Goal: Information Seeking & Learning: Learn about a topic

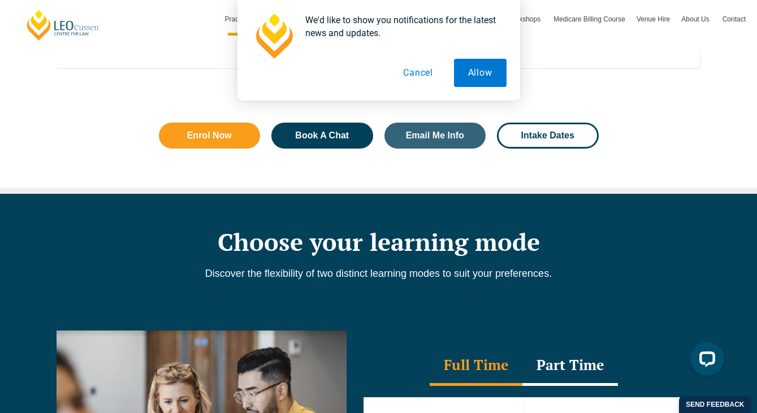
scroll to position [806, 0]
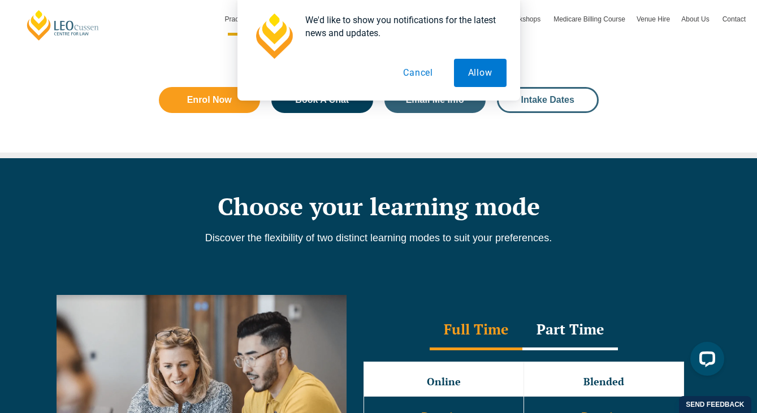
click at [541, 108] on link "Intake Dates" at bounding box center [548, 100] width 102 height 26
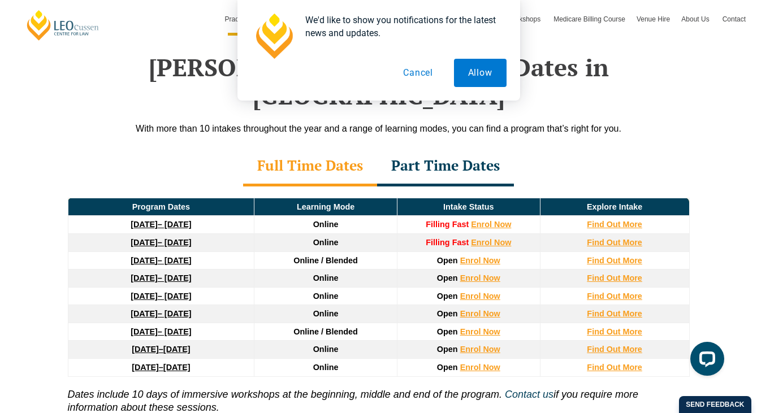
scroll to position [1491, 0]
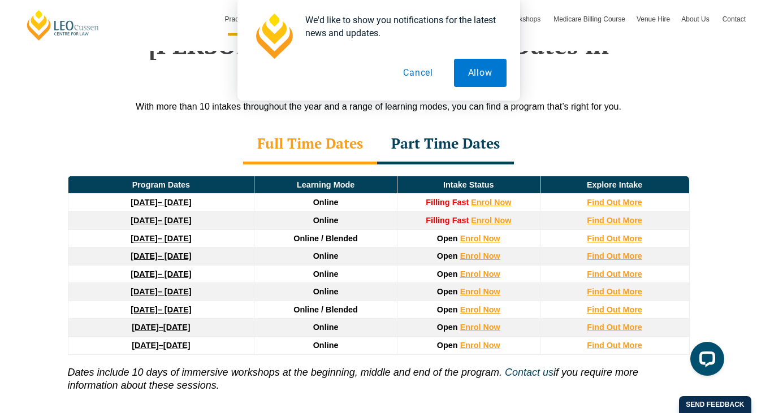
click at [418, 73] on button "Cancel" at bounding box center [418, 73] width 58 height 28
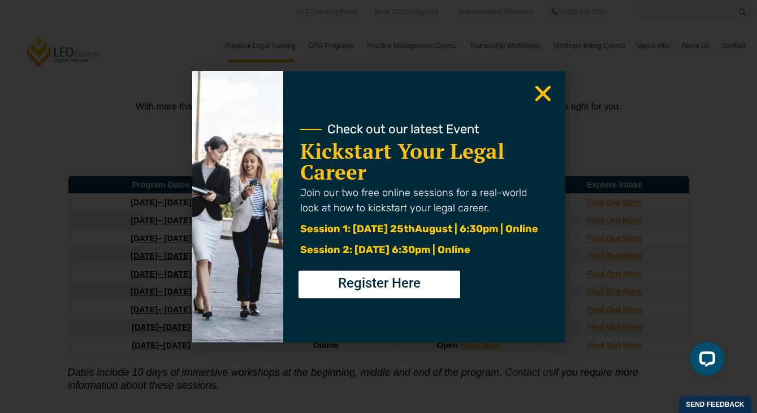
click at [538, 95] on use "Close" at bounding box center [542, 93] width 16 height 16
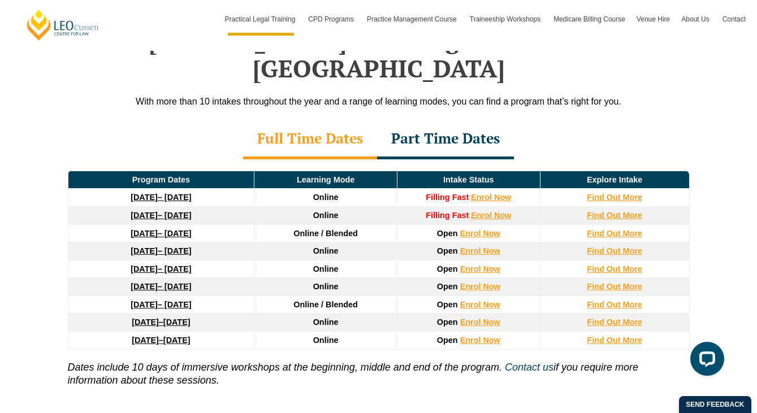
scroll to position [1523, 0]
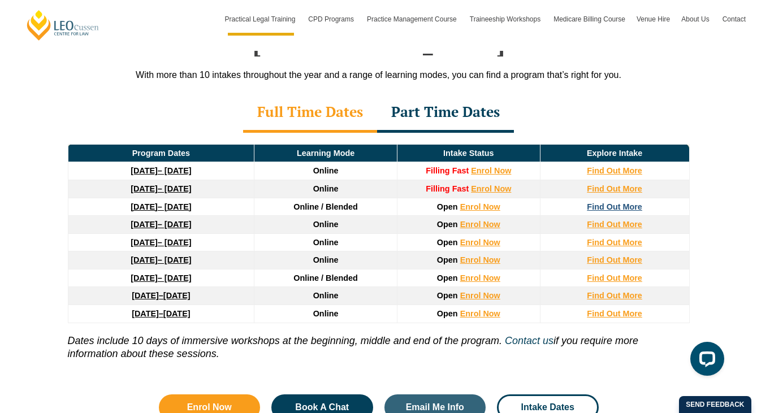
click at [628, 202] on strong "Find Out More" at bounding box center [613, 206] width 55 height 9
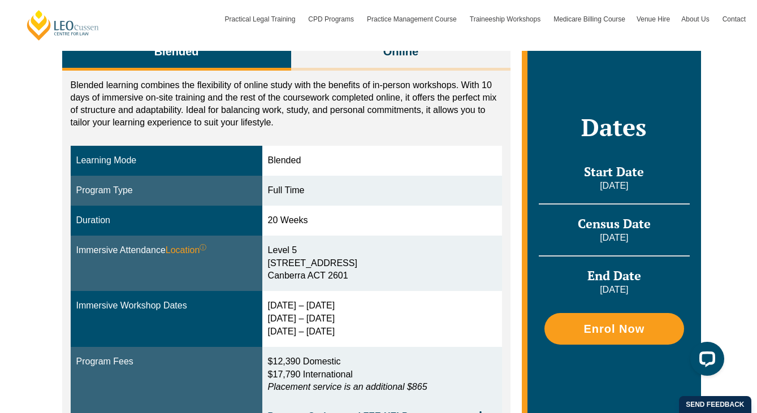
scroll to position [221, 0]
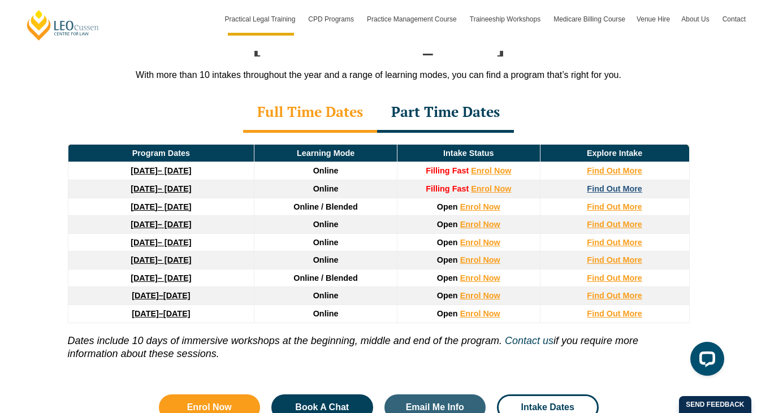
click at [625, 184] on strong "Find Out More" at bounding box center [613, 188] width 55 height 9
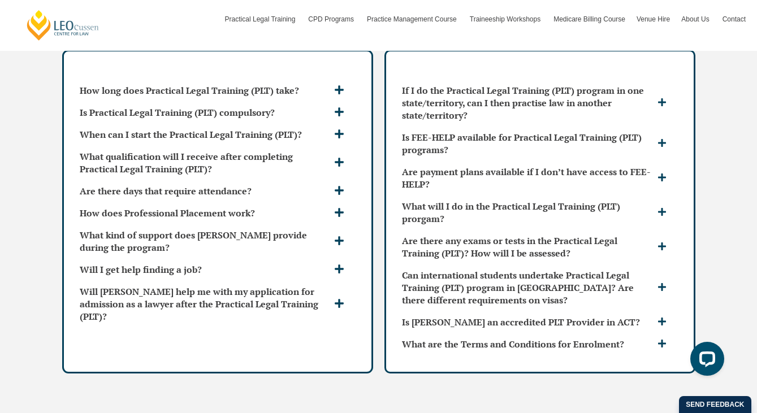
scroll to position [2986, 0]
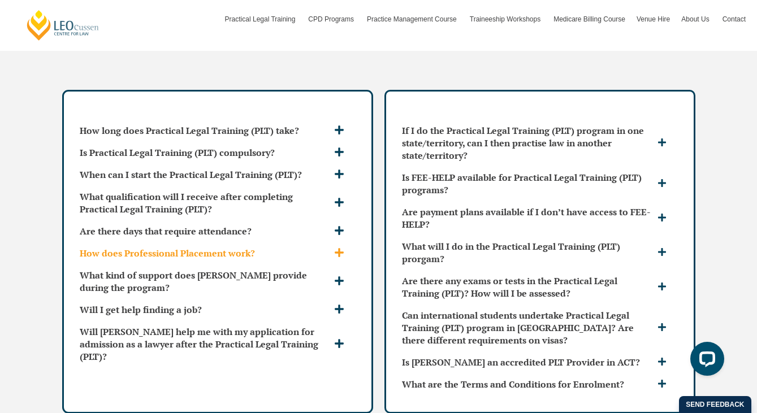
click at [338, 248] on icon at bounding box center [338, 252] width 9 height 9
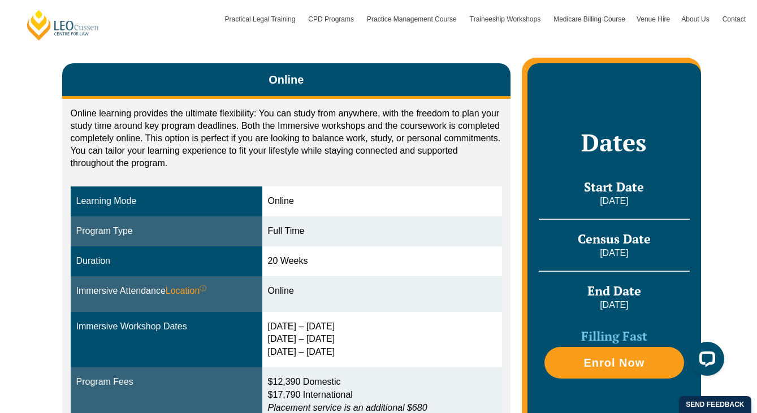
scroll to position [192, 0]
